Goal: Communication & Community: Answer question/provide support

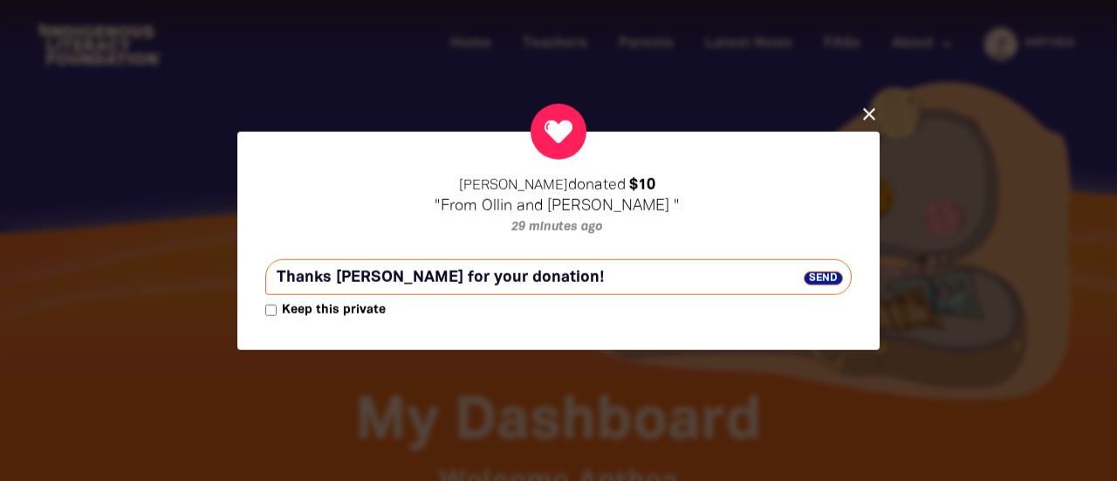
click at [828, 278] on span "Send" at bounding box center [823, 278] width 39 height 14
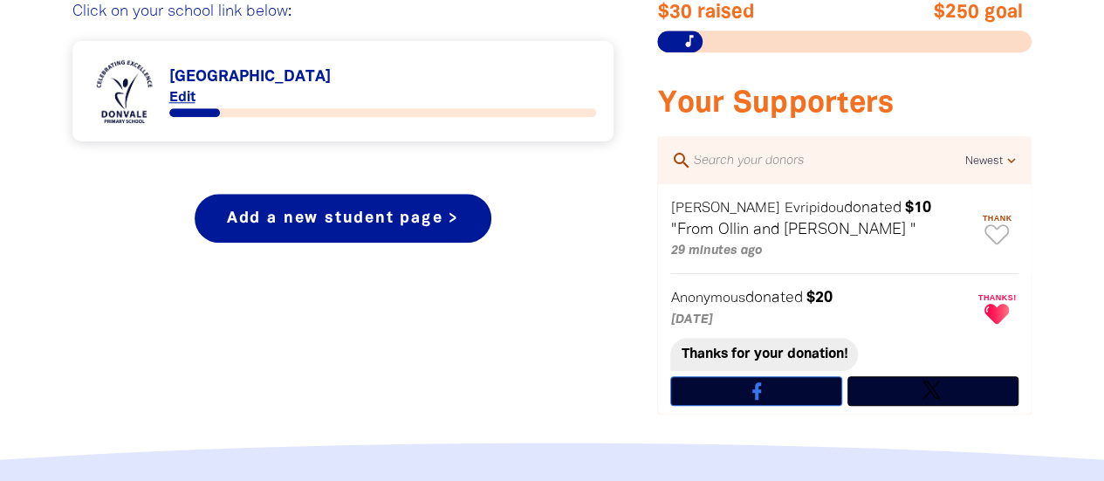
scroll to position [757, 0]
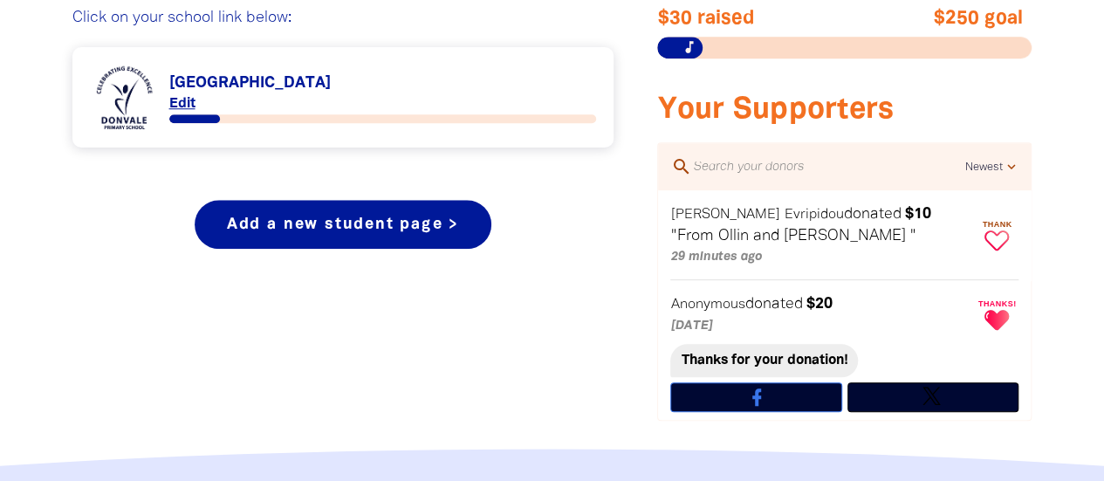
click at [998, 238] on icon "Paginated content" at bounding box center [997, 240] width 24 height 20
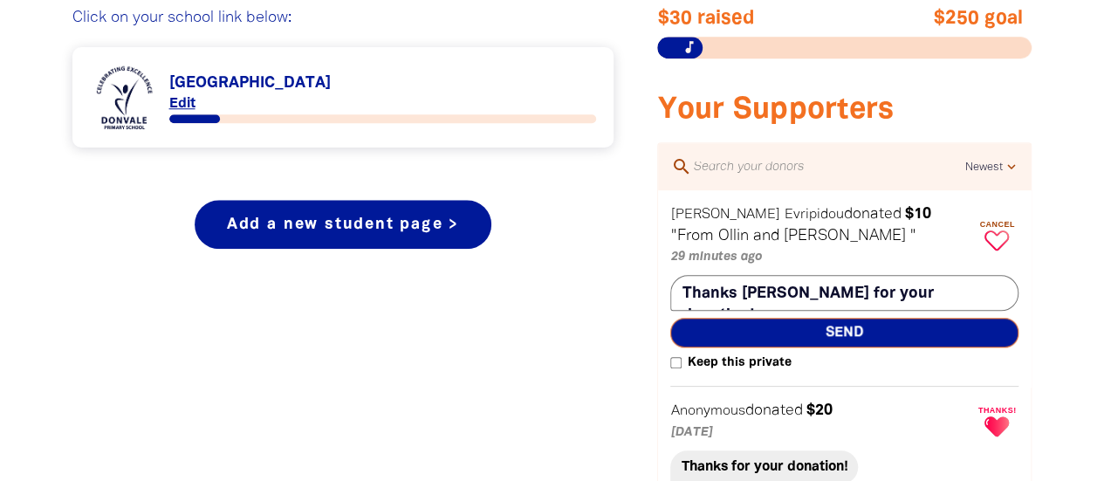
click at [1044, 296] on div "Your Fundraising $30 raised $250 goal music_note Your Supporters search Newest …" at bounding box center [844, 234] width 418 height 587
click at [853, 337] on span "Send" at bounding box center [844, 333] width 348 height 30
click at [820, 333] on span "Send" at bounding box center [844, 333] width 348 height 30
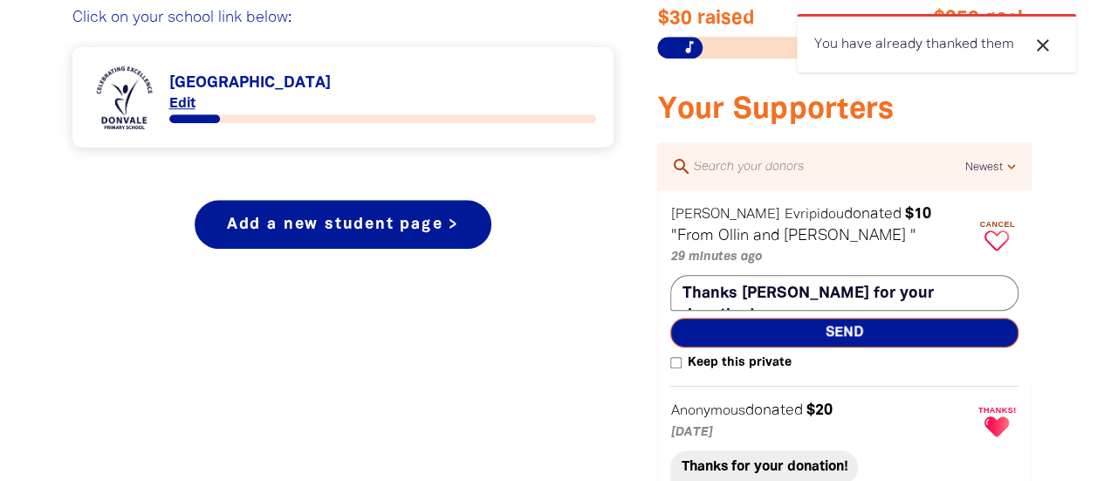
click at [1040, 48] on icon "close" at bounding box center [1043, 45] width 21 height 21
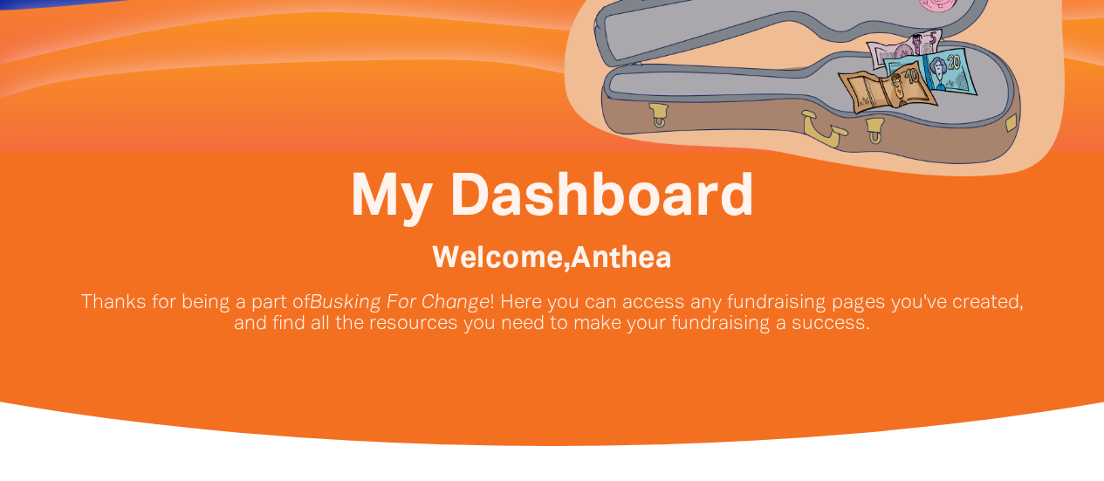
scroll to position [162, 0]
